Goal: Transaction & Acquisition: Purchase product/service

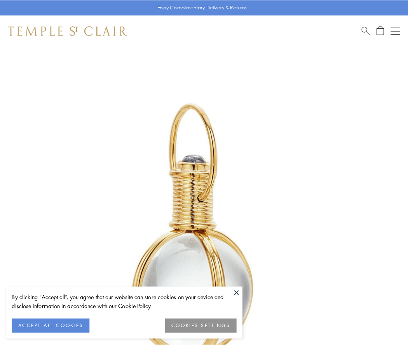
scroll to position [203, 0]
